Goal: Find contact information: Find contact information

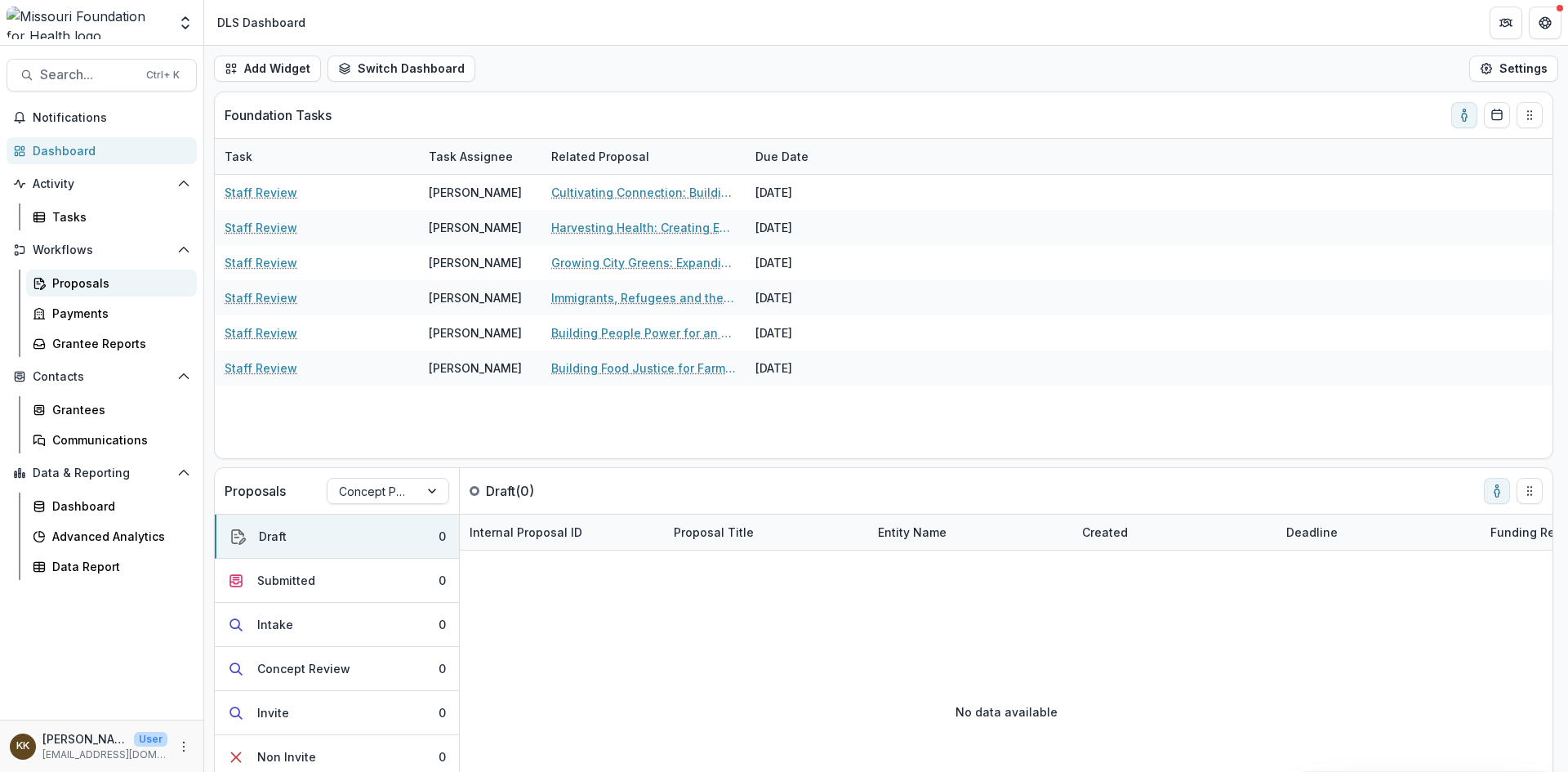
click at [85, 283] on div "Proposals" at bounding box center [118, 283] width 131 height 17
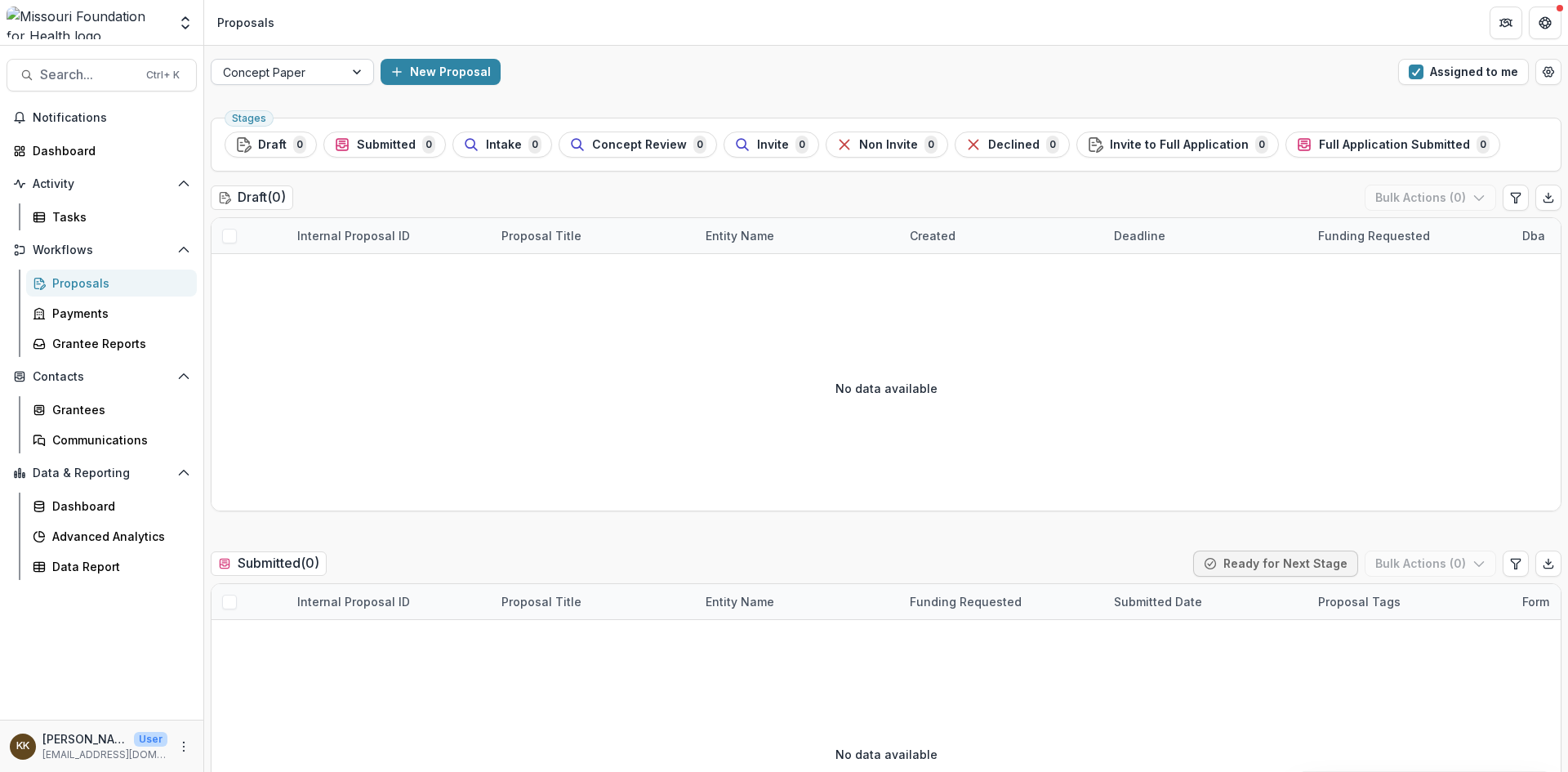
click at [298, 70] on div at bounding box center [278, 72] width 110 height 21
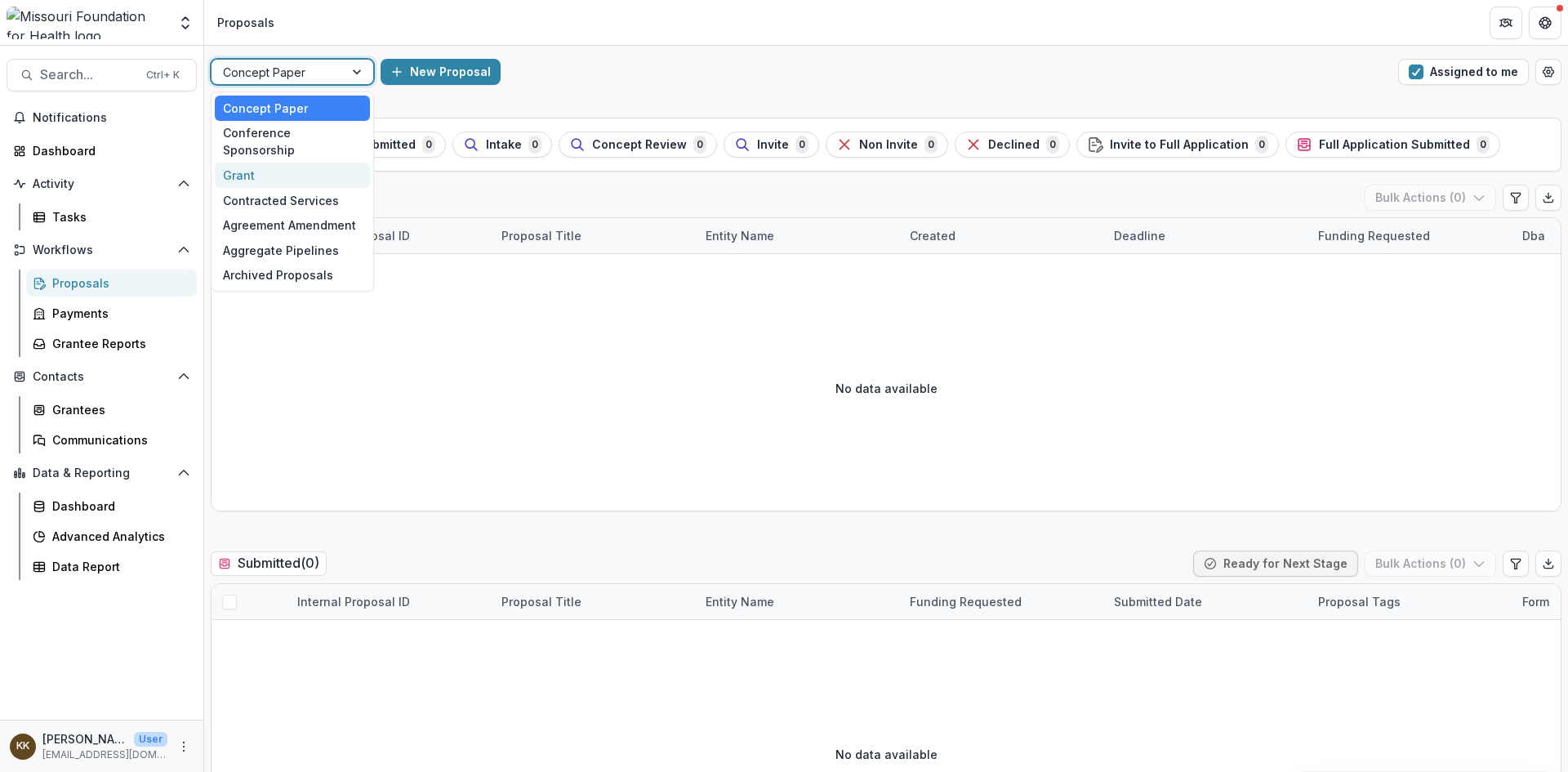
click at [262, 163] on div "Grant" at bounding box center [292, 176] width 155 height 26
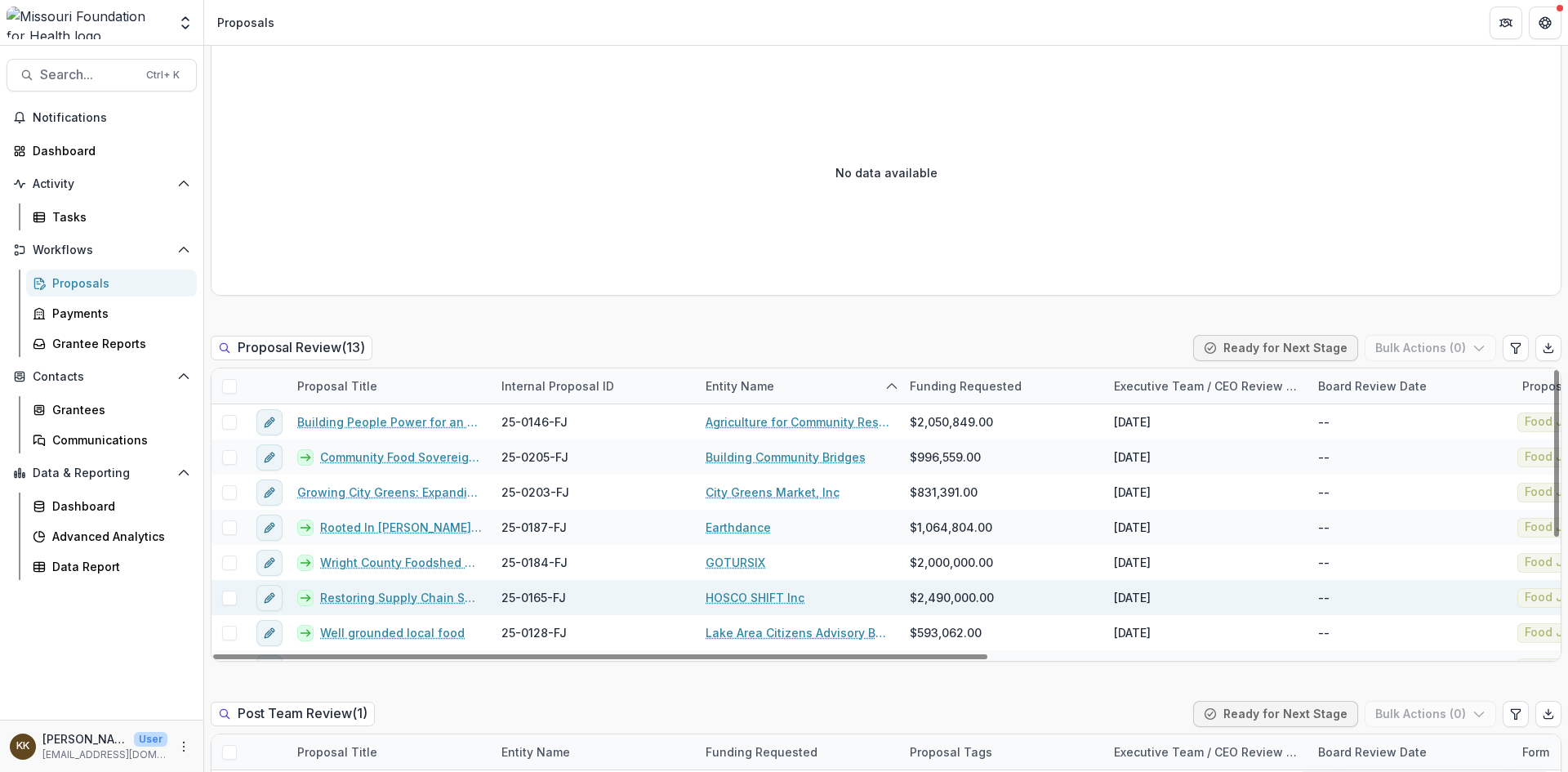
scroll to position [81, 0]
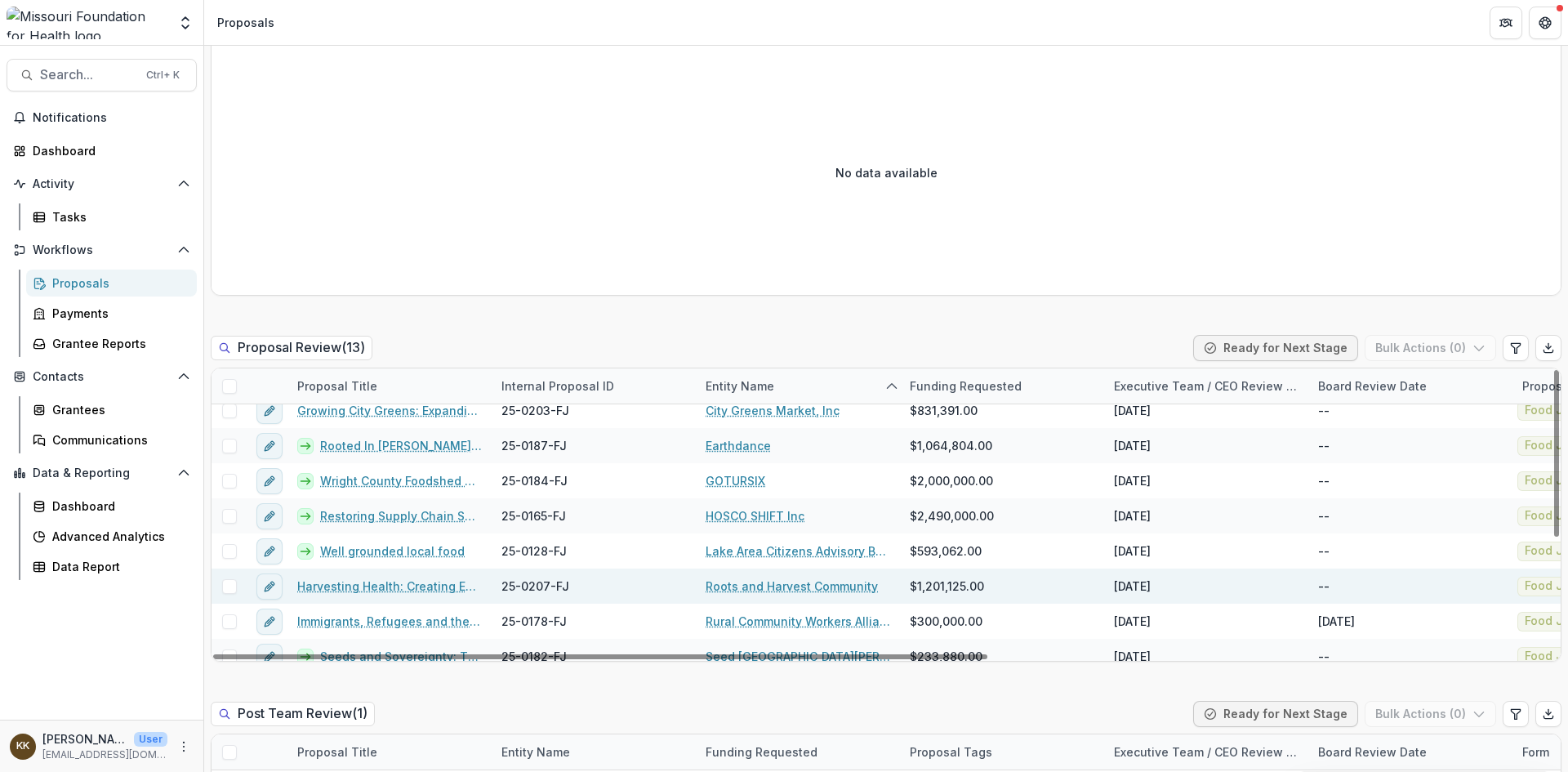
click at [774, 584] on link "Roots and Harvest Community" at bounding box center [791, 586] width 173 height 17
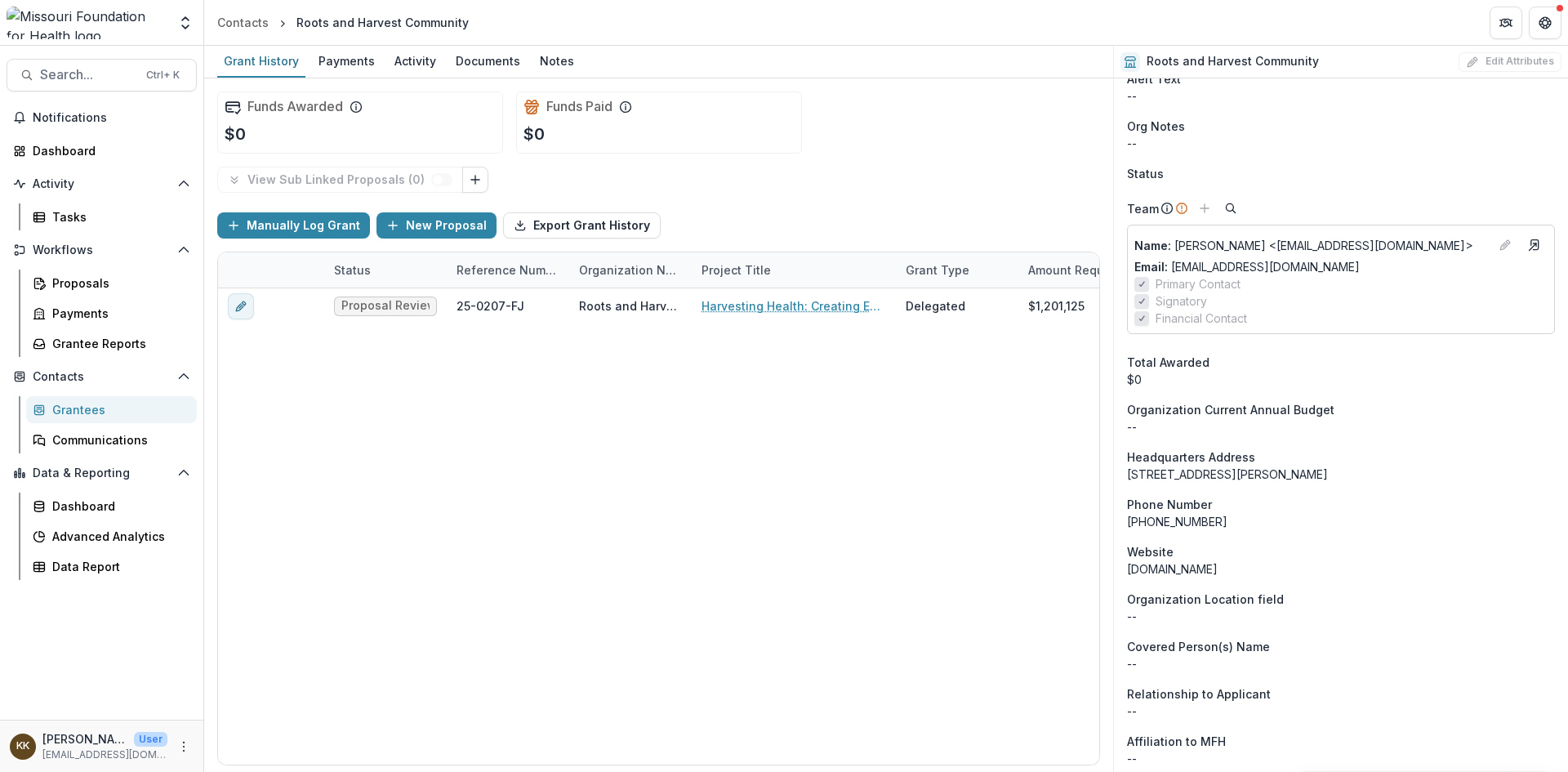
scroll to position [735, 0]
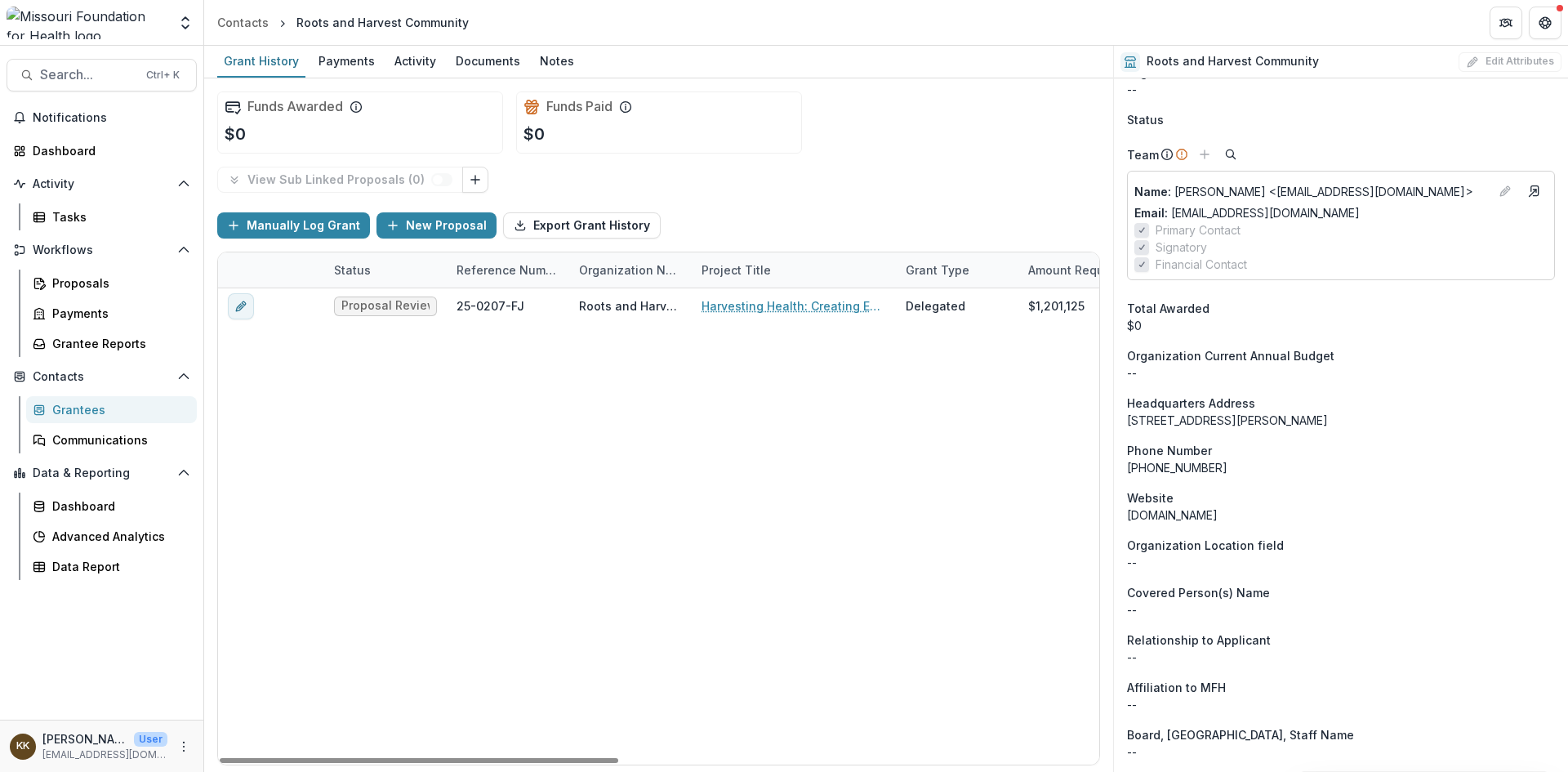
drag, startPoint x: 1281, startPoint y: 202, endPoint x: 1055, endPoint y: 413, distance: 309.2
click at [1055, 413] on div "Proposal Review 25-0207-FJ Roots and Harvest Community Harvesting Health: Creat…" at bounding box center [1189, 526] width 1944 height 476
click at [1243, 200] on p "Name : [PERSON_NAME] <[EMAIL_ADDRESS][DOMAIN_NAME]>" at bounding box center [1311, 191] width 354 height 17
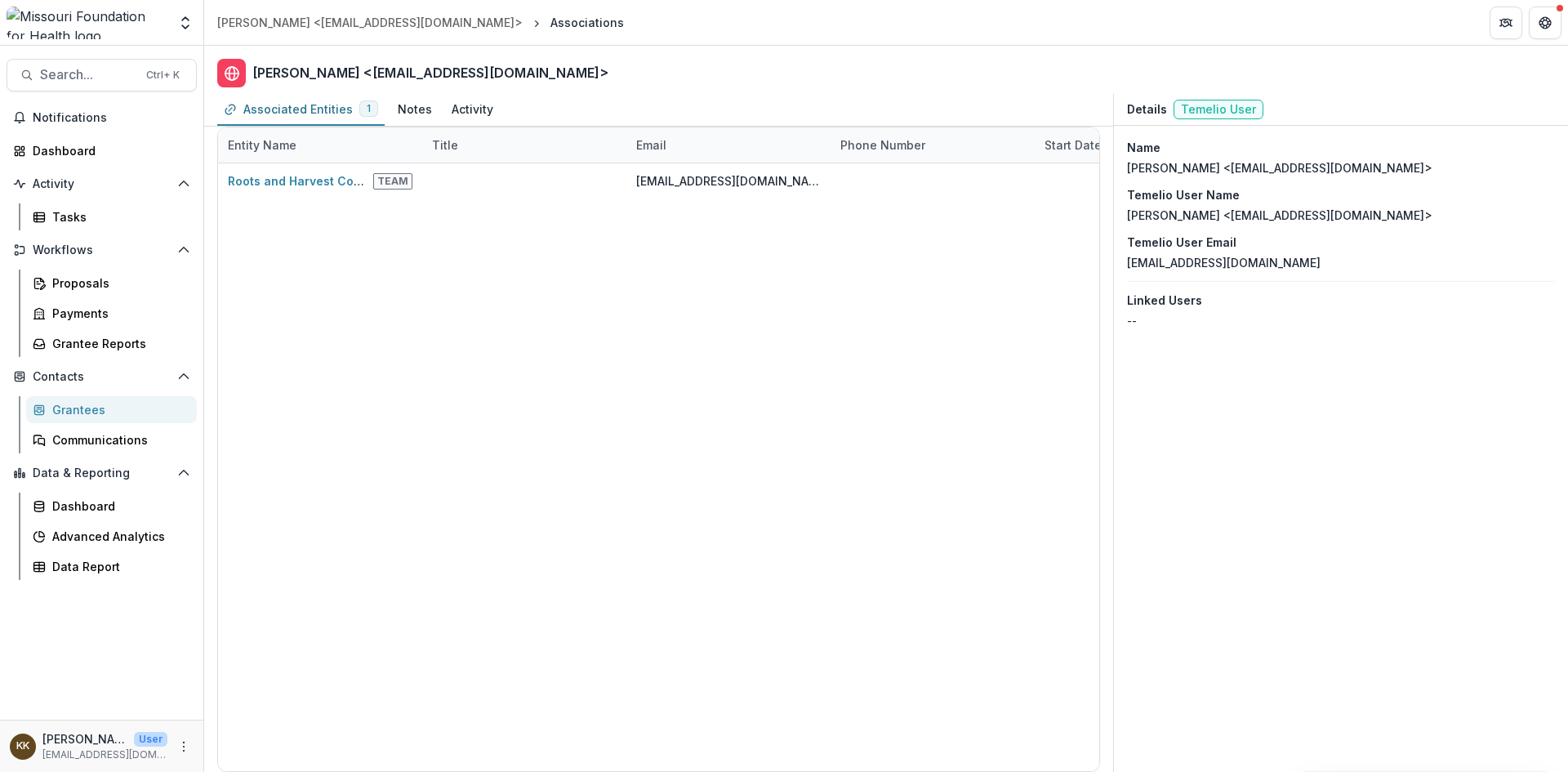
drag, startPoint x: 1442, startPoint y: 166, endPoint x: 1224, endPoint y: 180, distance: 218.4
click at [1224, 180] on div "Name [PERSON_NAME] <[EMAIL_ADDRESS][DOMAIN_NAME]> Temelio User Name [PERSON_NAM…" at bounding box center [1340, 233] width 454 height 217
copy p "[EMAIL_ADDRESS][DOMAIN_NAME]"
